Goal: Check status

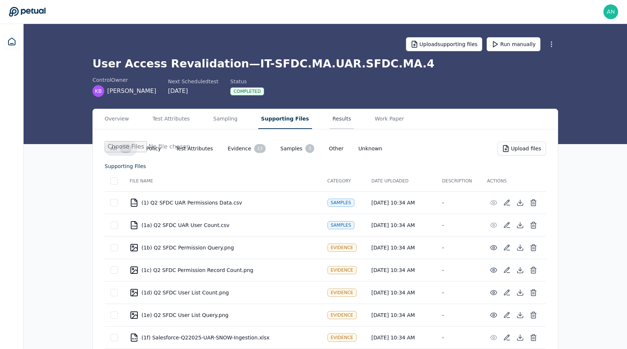
click at [331, 123] on button "Results" at bounding box center [342, 119] width 25 height 20
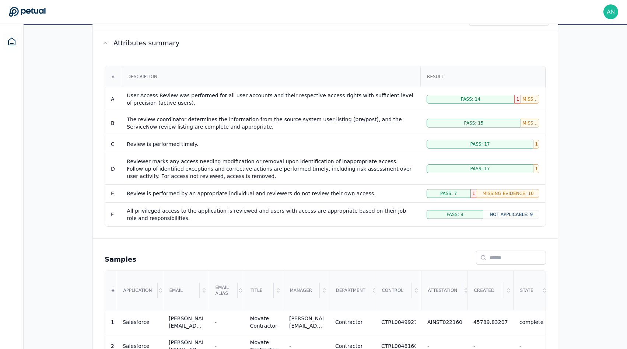
scroll to position [120, 0]
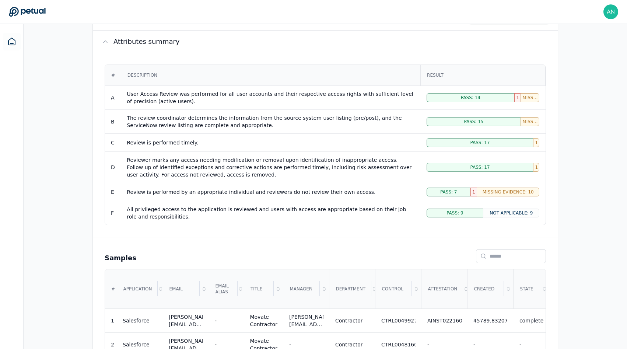
click at [499, 210] on span "Not Applicable: 9" at bounding box center [510, 213] width 43 height 6
click at [477, 211] on div "Pass: 9" at bounding box center [454, 212] width 56 height 9
click at [525, 124] on div "Missing Evidence: 3" at bounding box center [529, 121] width 19 height 9
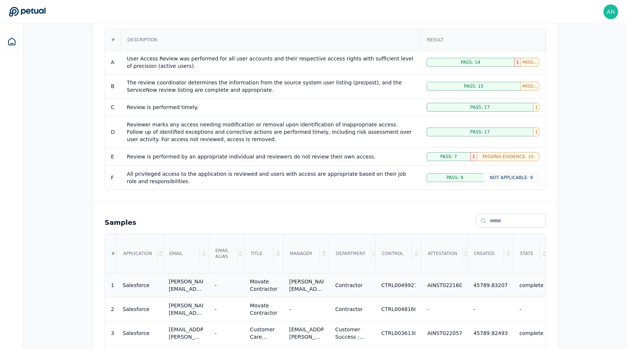
scroll to position [0, 0]
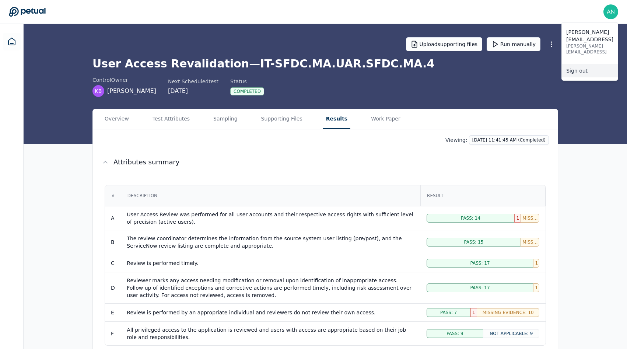
click at [586, 64] on link "Sign out" at bounding box center [590, 70] width 56 height 13
